Goal: Information Seeking & Learning: Understand process/instructions

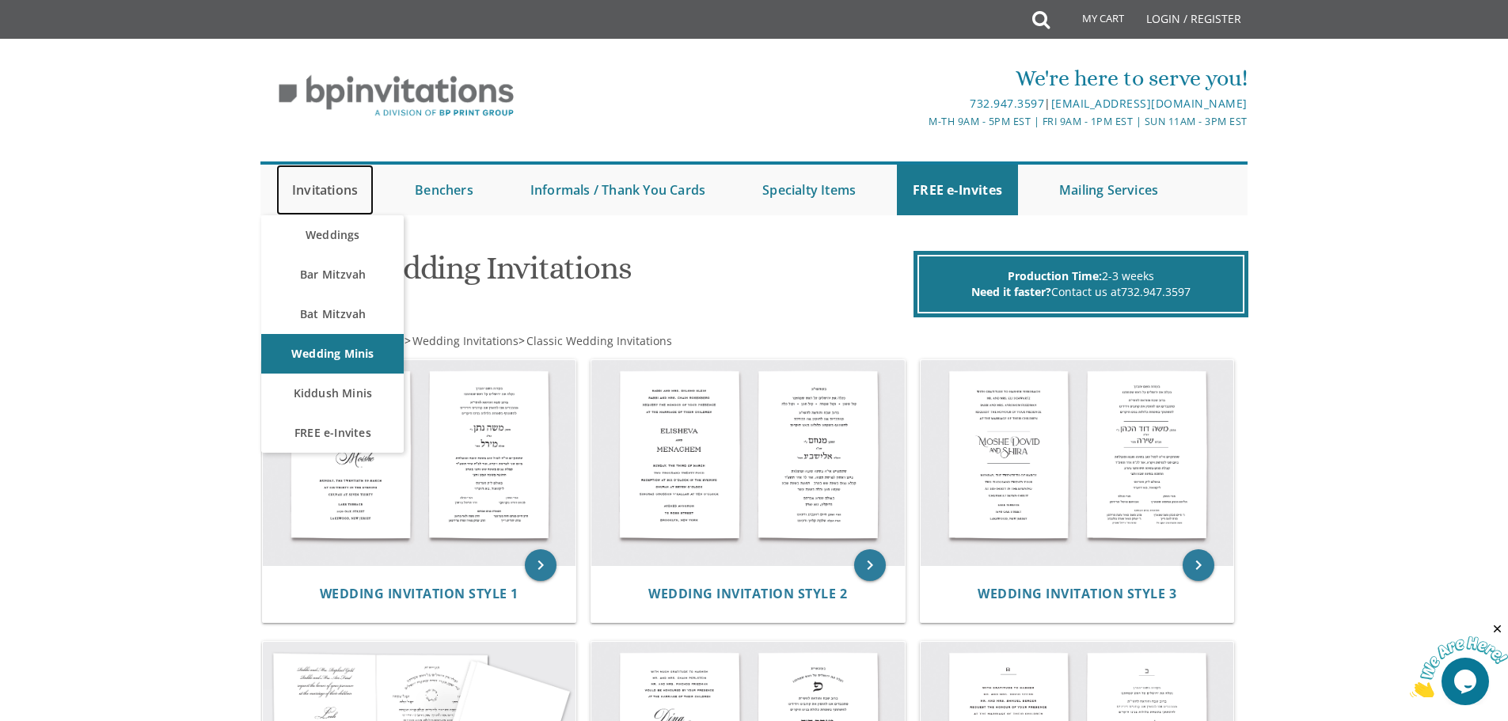
click at [325, 197] on link "Invitations" at bounding box center [324, 190] width 97 height 51
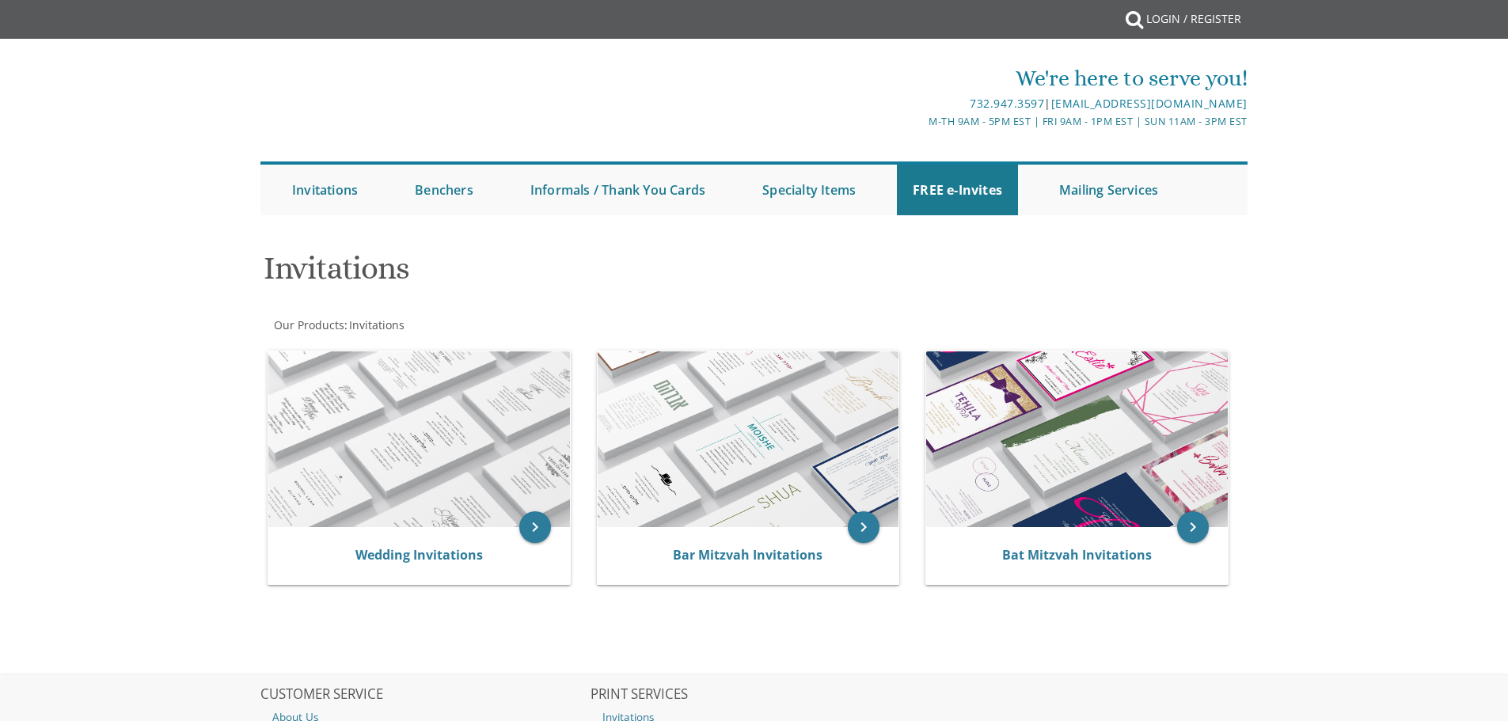
click at [345, 527] on div "Wedding Invitations" at bounding box center [419, 555] width 302 height 57
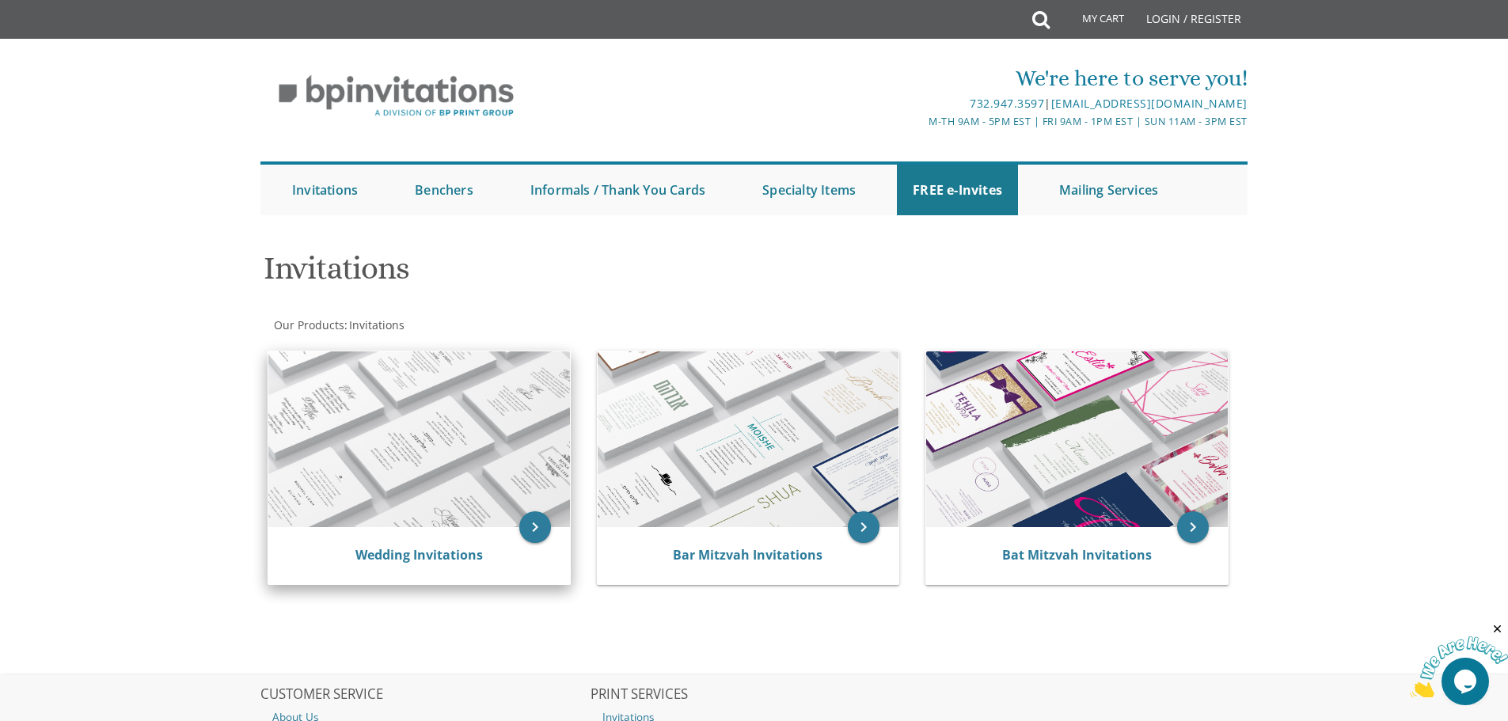
scroll to position [199, 0]
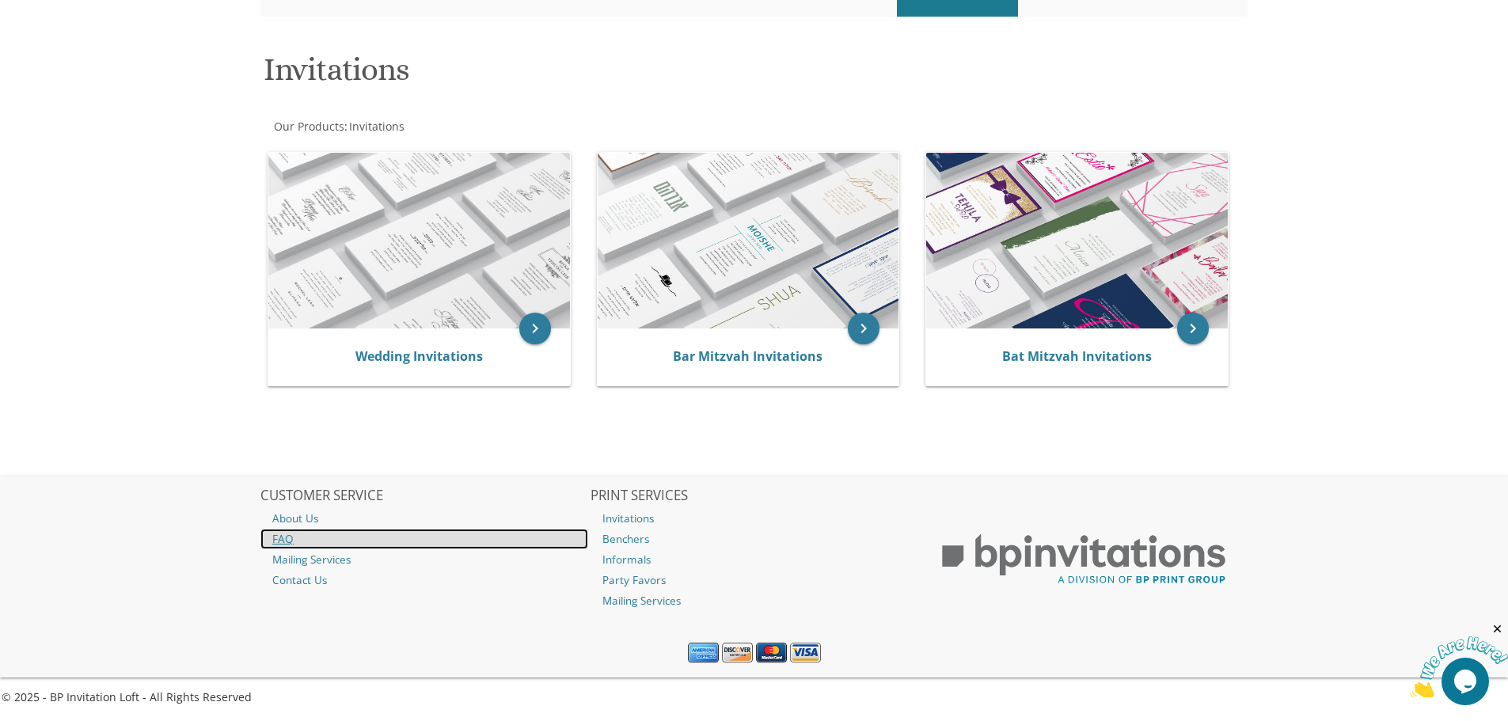
click at [290, 540] on link "FAQ" at bounding box center [424, 539] width 328 height 21
